Goal: Information Seeking & Learning: Learn about a topic

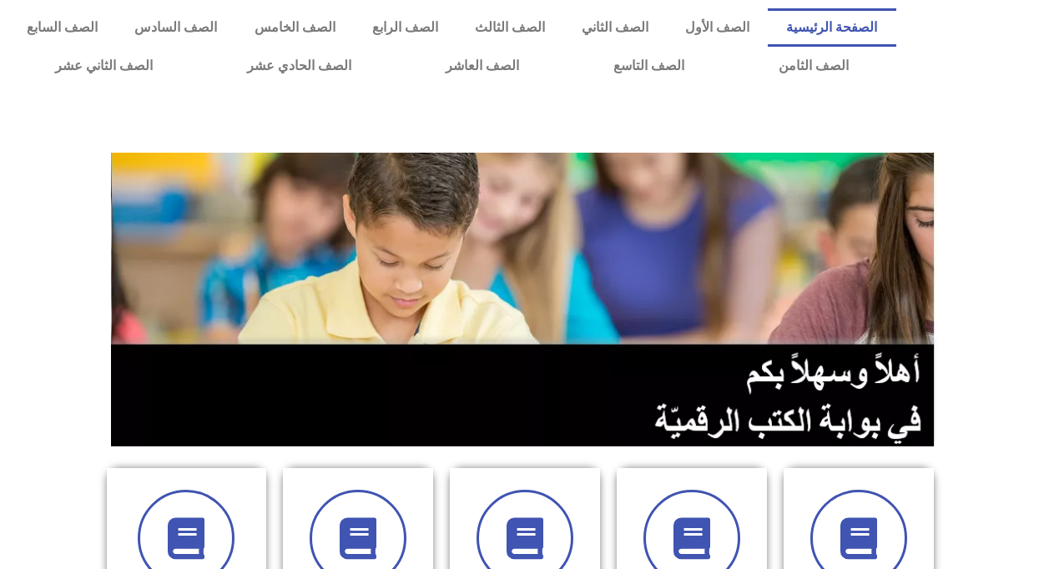
click at [23, 117] on div at bounding box center [524, 123] width 1033 height 42
click at [411, 18] on link "الصف الرابع" at bounding box center [405, 27] width 103 height 38
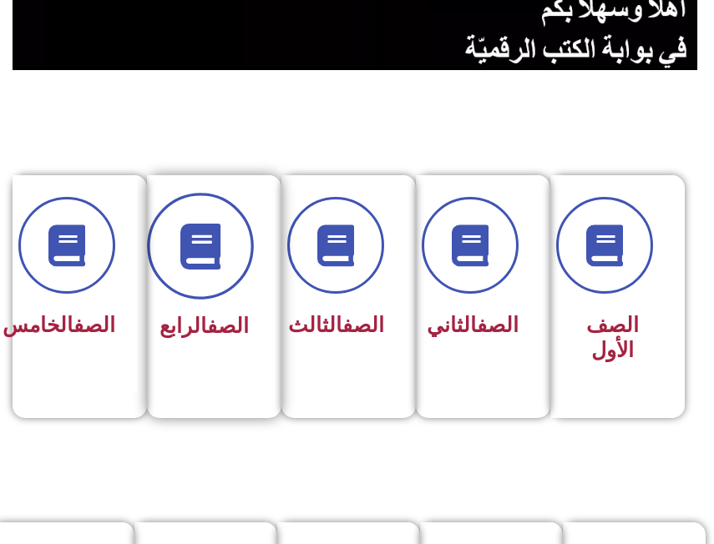
scroll to position [417, 0]
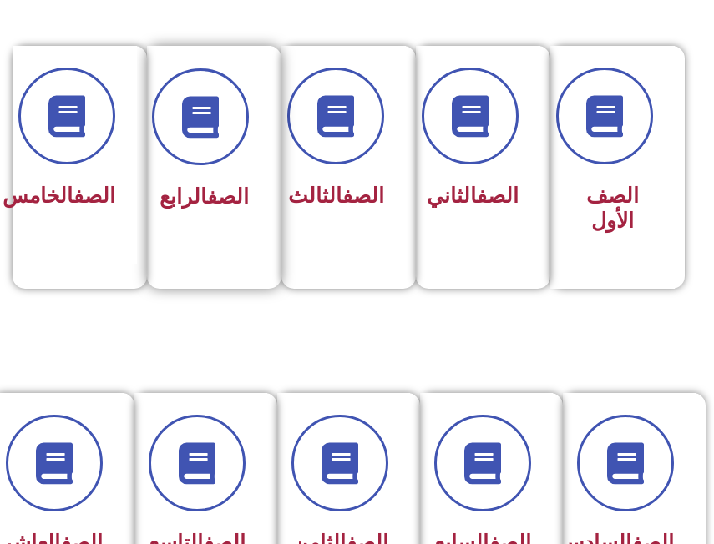
click at [252, 186] on div "الصف الرابع" at bounding box center [209, 156] width 124 height 220
click at [229, 162] on div at bounding box center [208, 116] width 79 height 97
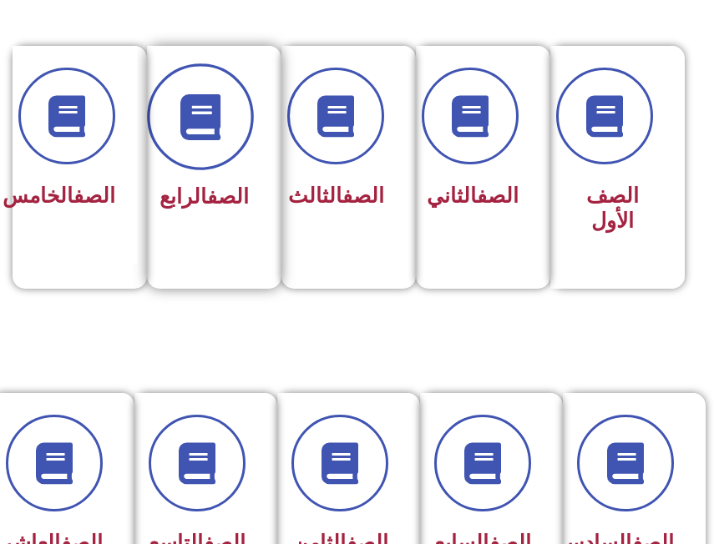
click at [206, 135] on icon at bounding box center [201, 117] width 46 height 46
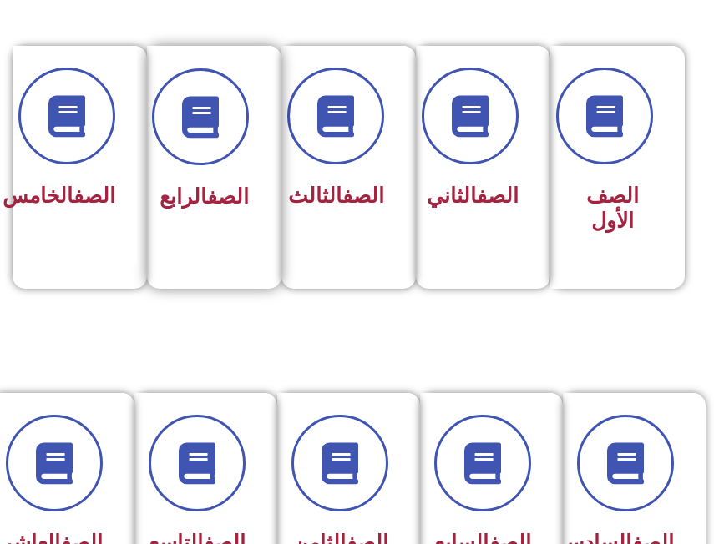
click at [162, 188] on div "الصف الرابع" at bounding box center [209, 156] width 124 height 220
drag, startPoint x: 162, startPoint y: 188, endPoint x: 195, endPoint y: 240, distance: 61.9
click at [195, 218] on div "الصف الرابع" at bounding box center [208, 198] width 79 height 40
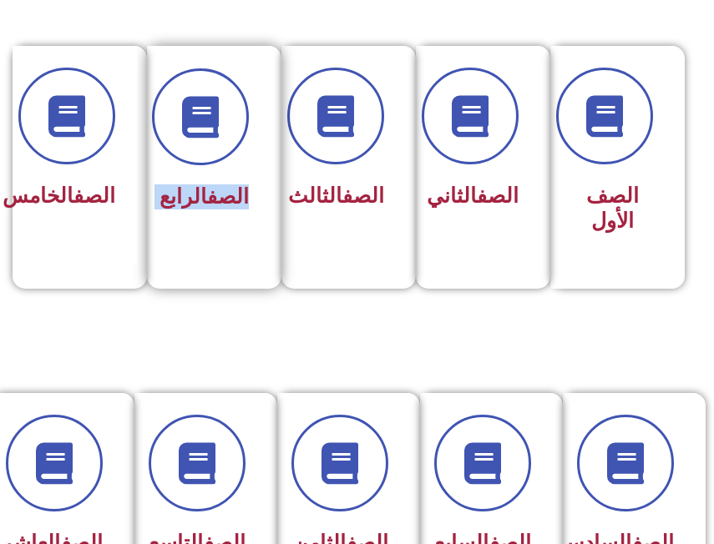
click at [195, 218] on div "الصف الرابع" at bounding box center [208, 198] width 79 height 40
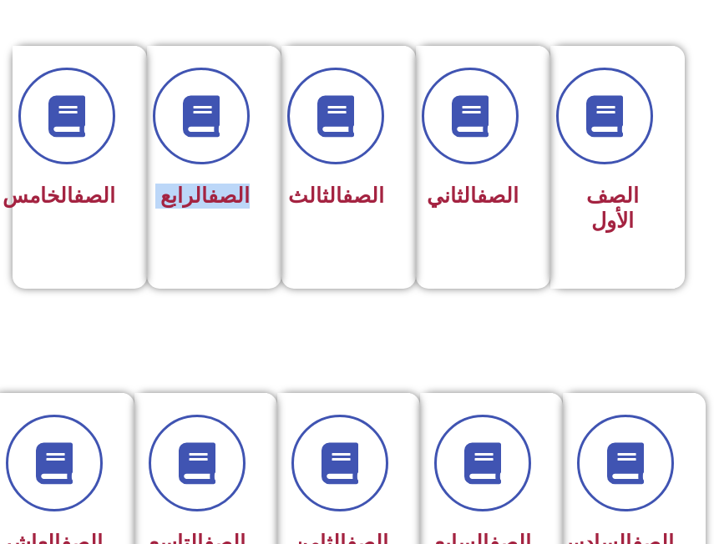
drag, startPoint x: 195, startPoint y: 240, endPoint x: 200, endPoint y: 301, distance: 60.3
click at [200, 301] on section "الصف الأول الصف الثاني الصف الثالث الصف الرابع الصف الخامس" at bounding box center [357, 157] width 714 height 431
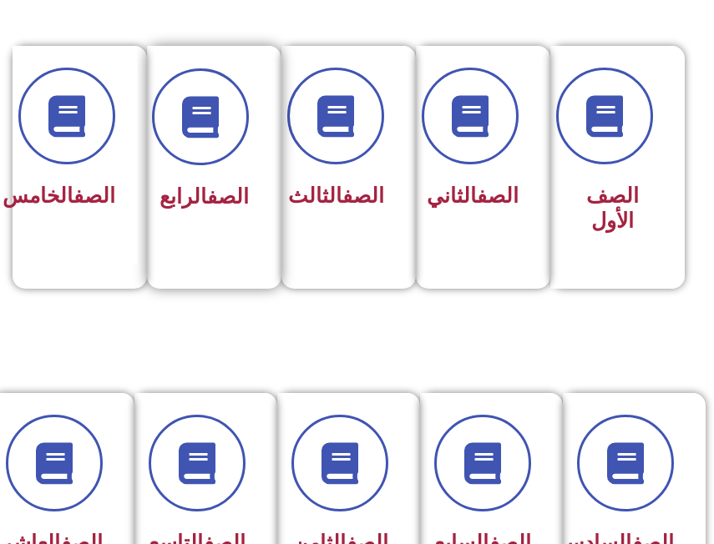
click at [211, 254] on div "الصف الرابع" at bounding box center [209, 156] width 124 height 220
click at [236, 252] on div "الصف الرابع" at bounding box center [209, 156] width 124 height 220
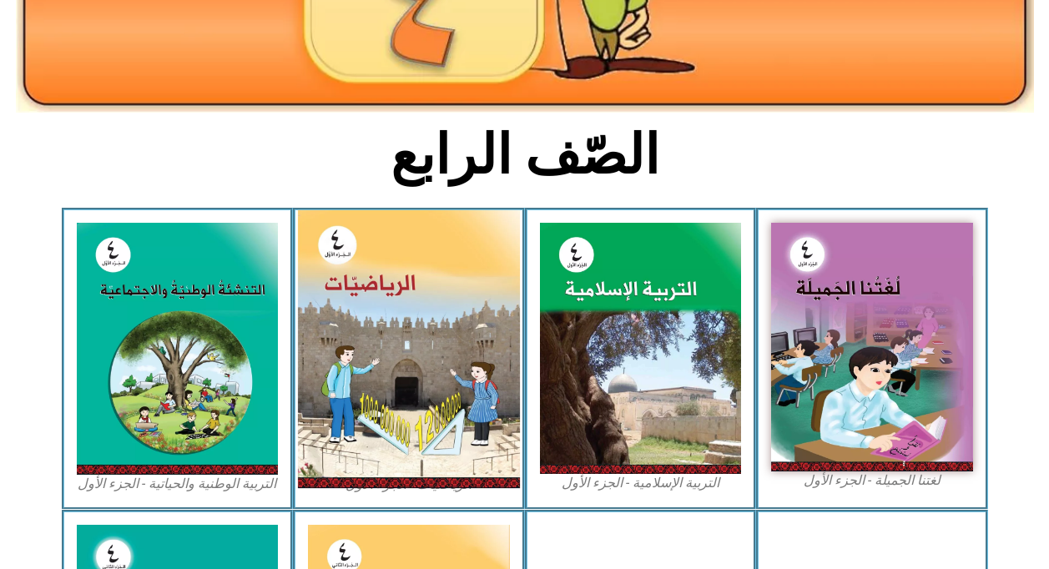
scroll to position [417, 0]
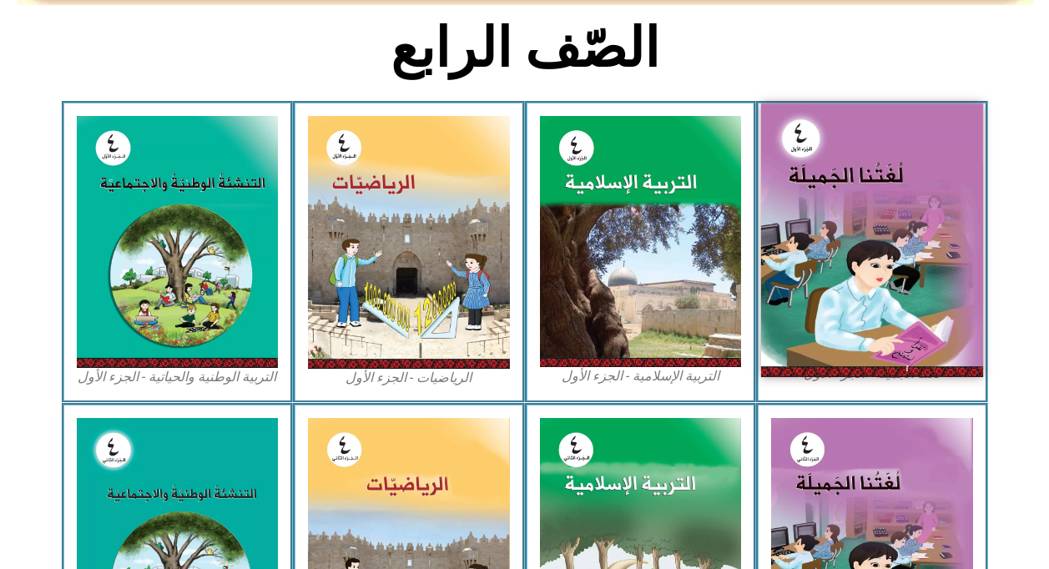
click at [874, 279] on img at bounding box center [872, 240] width 222 height 273
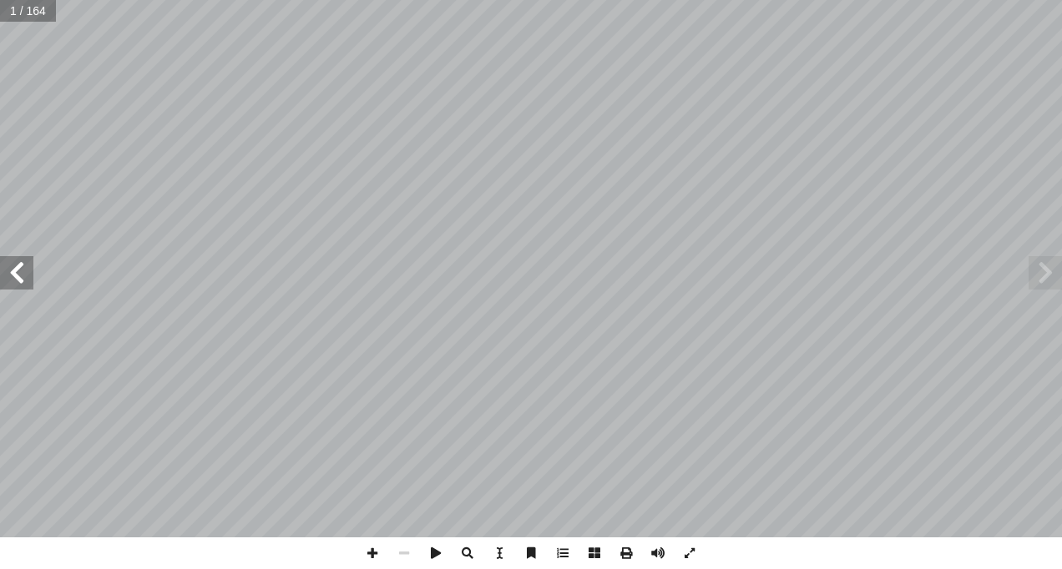
click at [16, 287] on span at bounding box center [16, 272] width 33 height 33
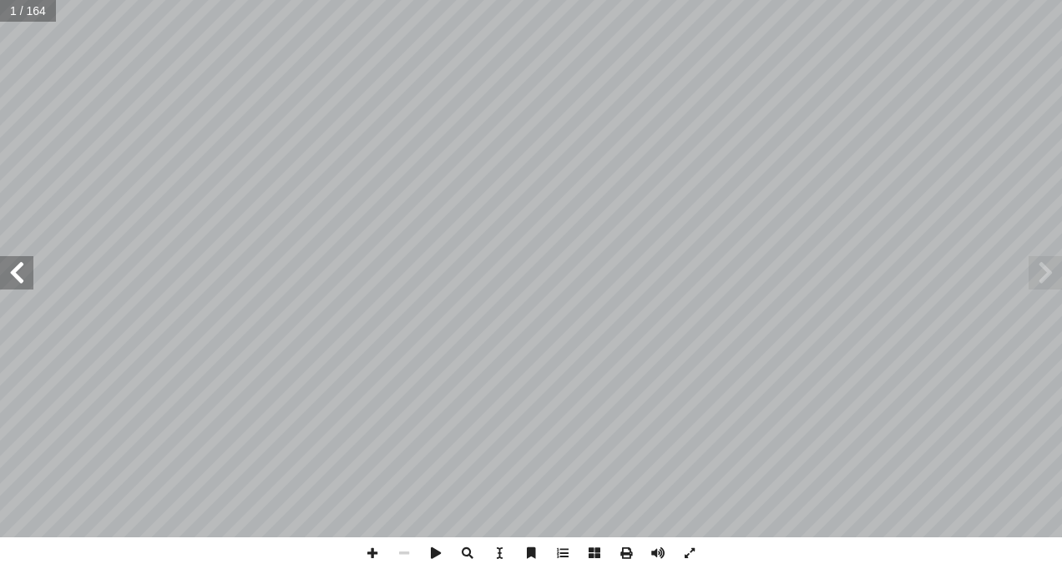
click at [16, 287] on span at bounding box center [16, 272] width 33 height 33
click at [15, 257] on span at bounding box center [16, 272] width 33 height 33
click at [374, 549] on span at bounding box center [372, 554] width 32 height 32
